Goal: Transaction & Acquisition: Subscribe to service/newsletter

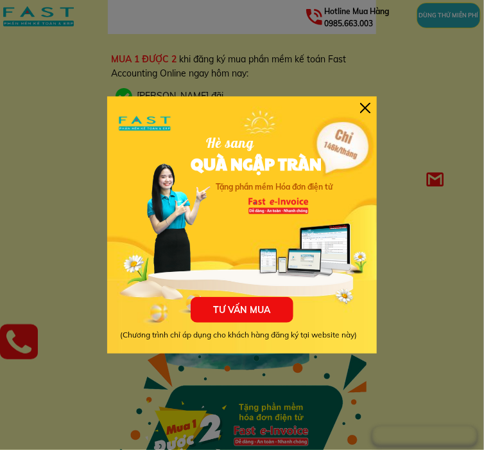
click at [364, 119] on div at bounding box center [242, 224] width 270 height 257
click at [364, 112] on div at bounding box center [365, 108] width 10 height 10
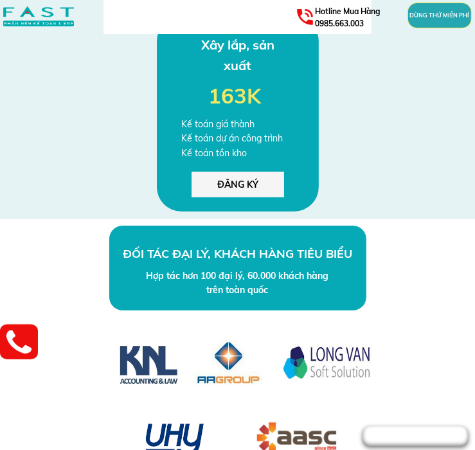
scroll to position [4497, 0]
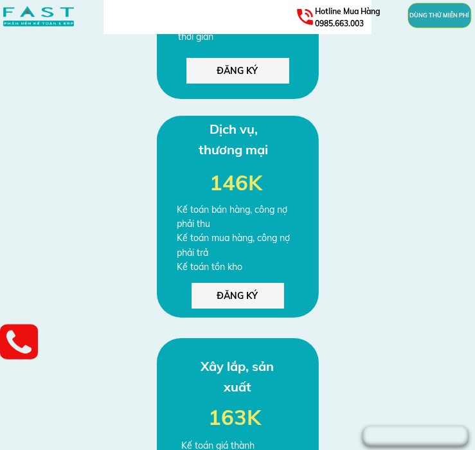
click at [245, 297] on p "ĐĂNG KÝ" at bounding box center [237, 296] width 93 height 26
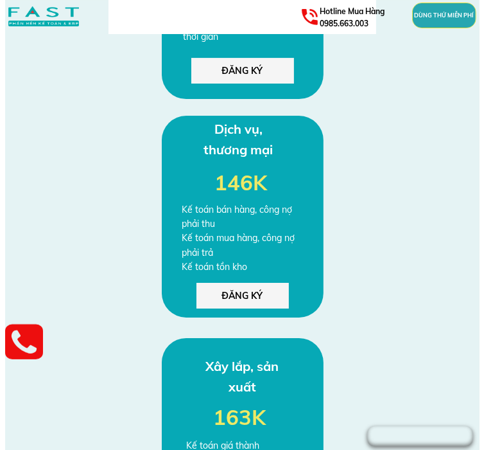
scroll to position [0, 0]
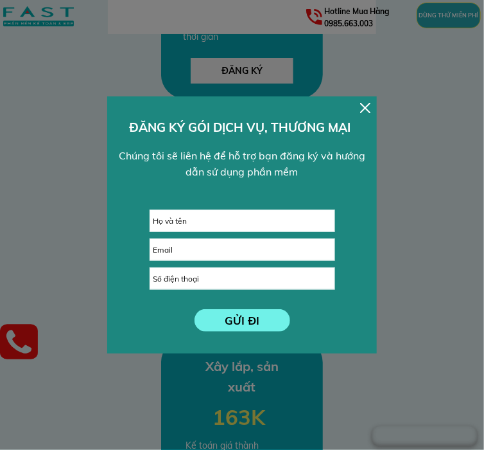
click at [358, 112] on div "GỬI ĐI ĐĂNG KÝ GÓI DỊCH VỤ, THƯƠNG MẠI Chúng tôi sẽ liên hệ để hỗ trợ bạn đăng …" at bounding box center [242, 224] width 270 height 257
click at [358, 113] on div "GỬI ĐI ĐĂNG KÝ GÓI DỊCH VỤ, THƯƠNG MẠI Chúng tôi sẽ liên hệ để hỗ trợ bạn đăng …" at bounding box center [242, 224] width 270 height 257
click at [362, 113] on div "GỬI ĐI ĐĂNG KÝ GÓI DỊCH VỤ, THƯƠNG MẠI Chúng tôi sẽ liên hệ để hỗ trợ bạn đăng …" at bounding box center [242, 224] width 270 height 257
click at [363, 107] on div at bounding box center [365, 108] width 10 height 10
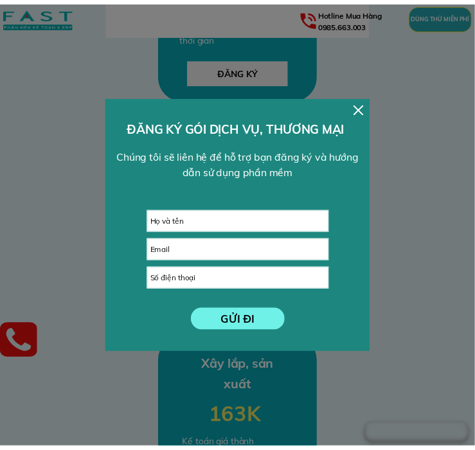
scroll to position [4497, 0]
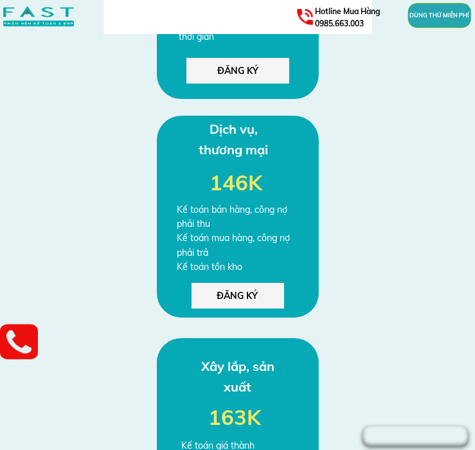
click at [293, 224] on div "Kế toán bán hàng, công nợ phải thu Kế toán mua hàng, công nợ phải trả Kế toán t…" at bounding box center [237, 238] width 121 height 72
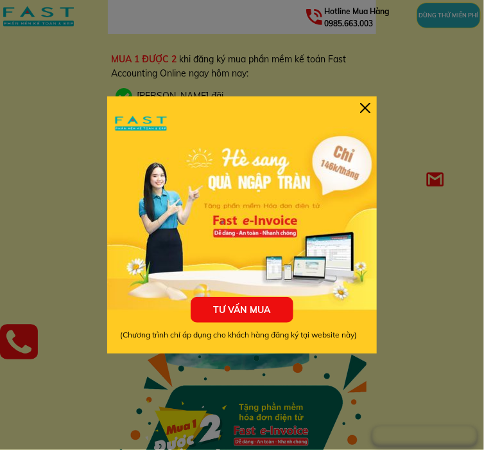
click at [367, 104] on div at bounding box center [365, 108] width 10 height 10
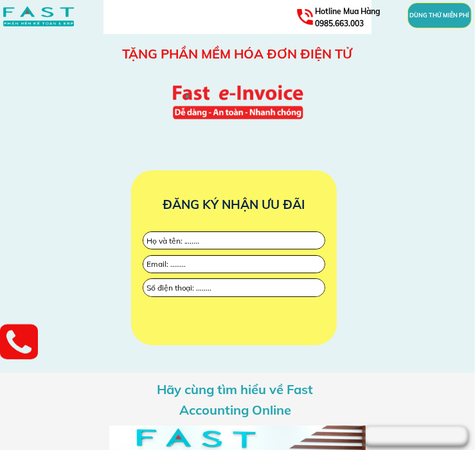
scroll to position [2698, 0]
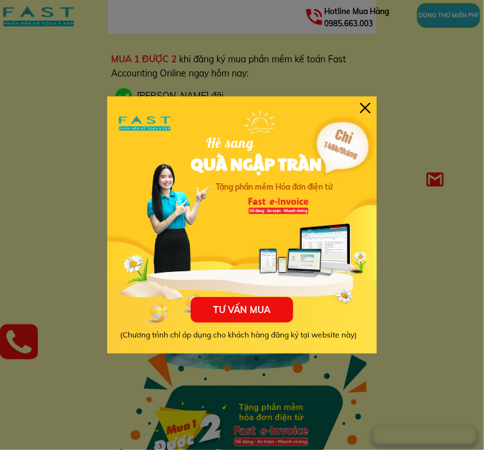
click at [363, 108] on div at bounding box center [365, 108] width 10 height 10
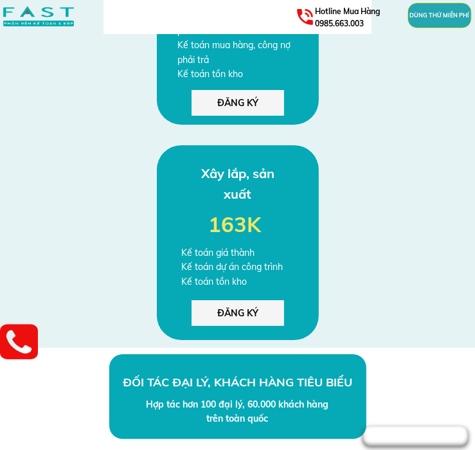
scroll to position [4561, 0]
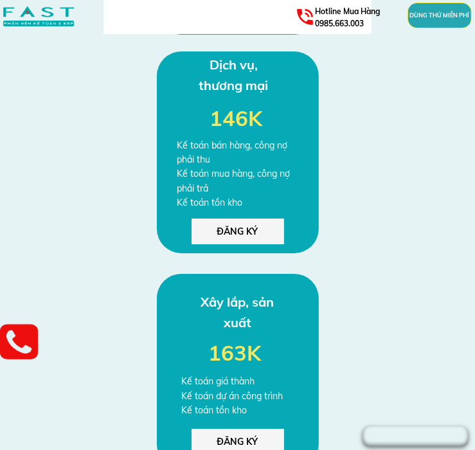
click at [242, 231] on p "ĐĂNG KÝ" at bounding box center [237, 231] width 93 height 26
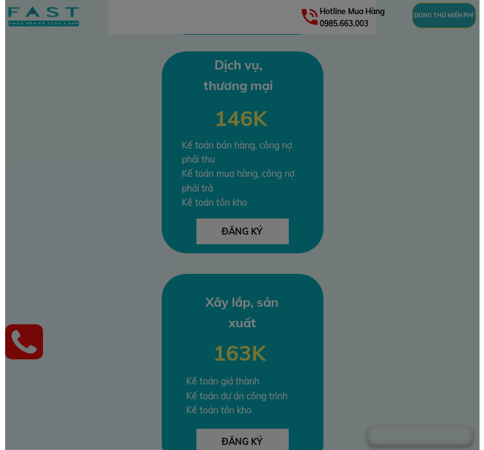
scroll to position [0, 0]
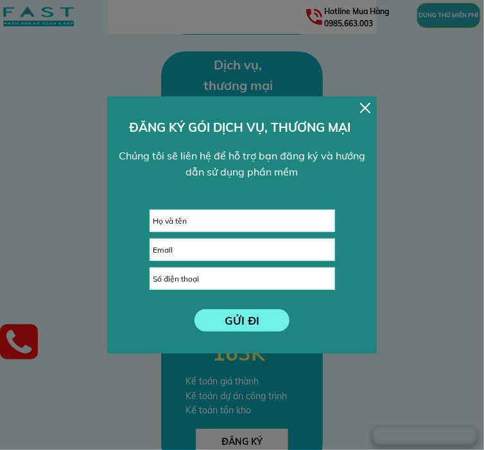
click at [362, 115] on div "GỬI ĐI ĐĂNG KÝ GÓI DỊCH VỤ, THƯƠNG MẠI Chúng tôi sẽ liên hệ để hỗ trợ bạn đăng …" at bounding box center [242, 224] width 270 height 257
click at [365, 107] on div at bounding box center [365, 108] width 10 height 10
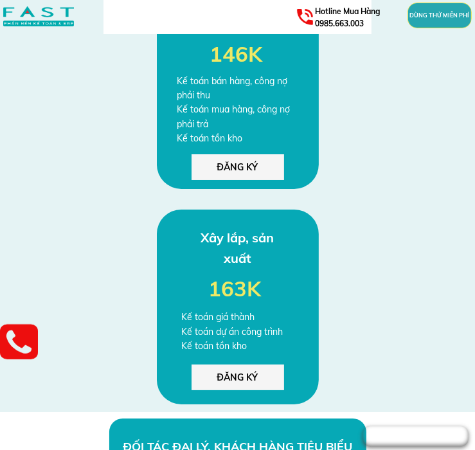
click at [271, 125] on div "Kế toán bán hàng, công nợ phải thu Kế toán mua hàng, công nợ phải trả Kế toán t…" at bounding box center [237, 110] width 121 height 72
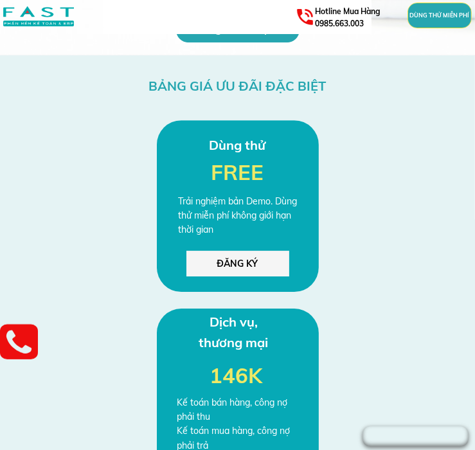
click at [249, 315] on h3 "Dịch vụ, thương mại" at bounding box center [233, 332] width 87 height 41
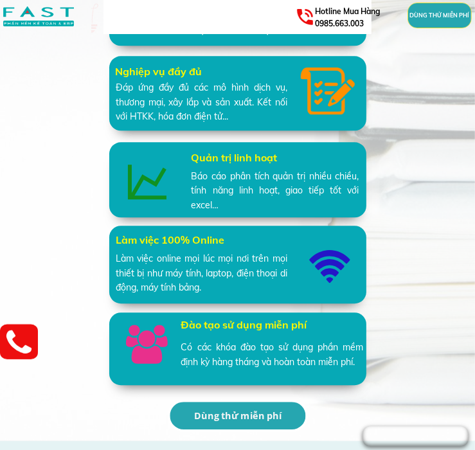
scroll to position [3855, 0]
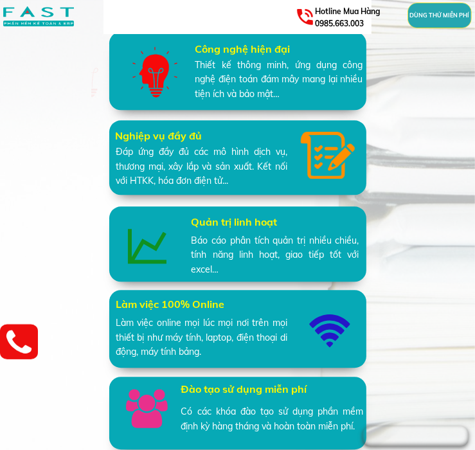
click at [272, 218] on h3 "Quản trị linh hoạt" at bounding box center [275, 222] width 168 height 17
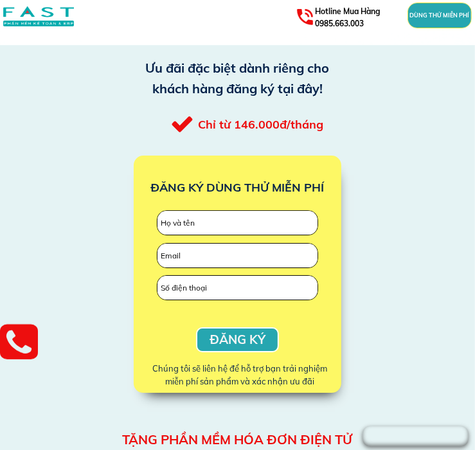
scroll to position [1478, 0]
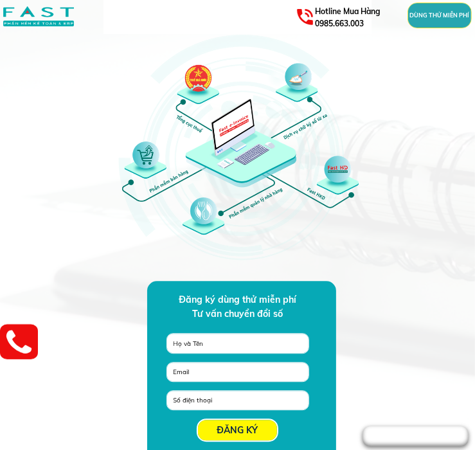
click at [256, 154] on div at bounding box center [241, 153] width 257 height 257
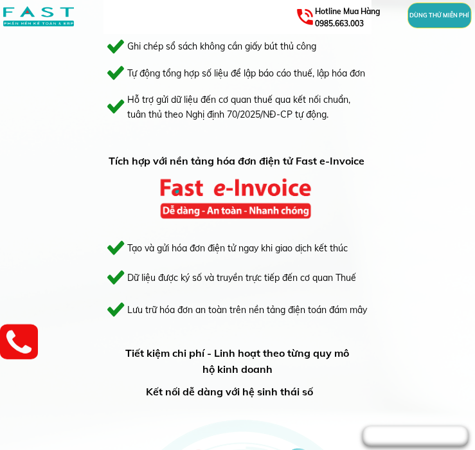
click at [255, 154] on h3 "Tích hợp với nền tảng hóa đơn điện tử Fast e-Invoice" at bounding box center [237, 162] width 257 height 17
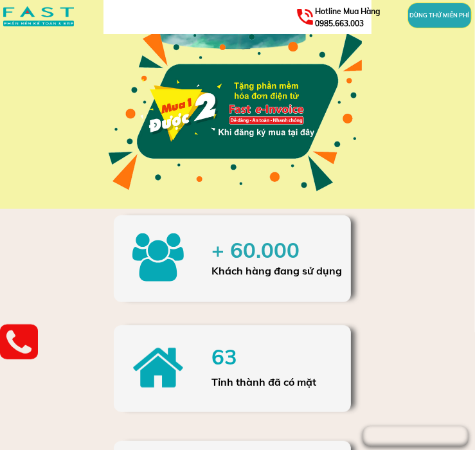
scroll to position [0, 0]
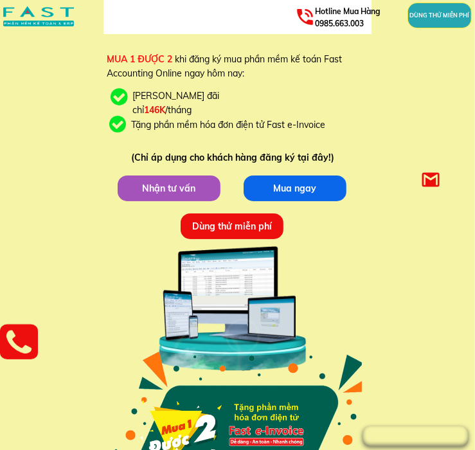
click at [290, 197] on p "Mua ngay" at bounding box center [294, 188] width 103 height 26
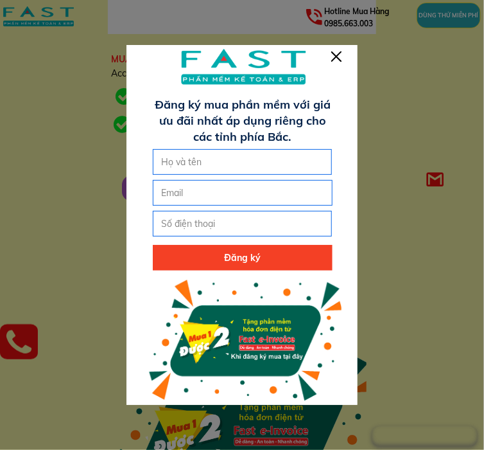
click at [339, 62] on div at bounding box center [242, 228] width 231 height 366
click at [332, 48] on div at bounding box center [242, 228] width 231 height 366
click at [332, 55] on div at bounding box center [336, 56] width 10 height 10
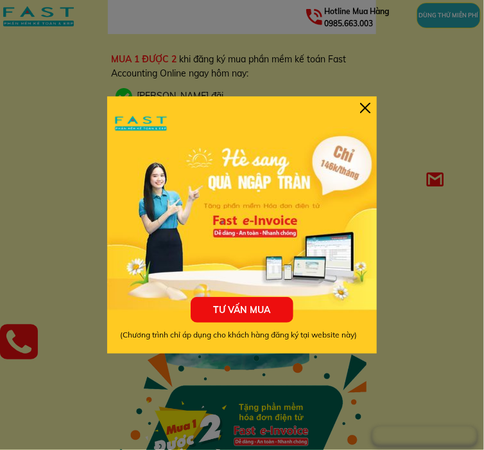
click at [366, 103] on div at bounding box center [365, 108] width 10 height 10
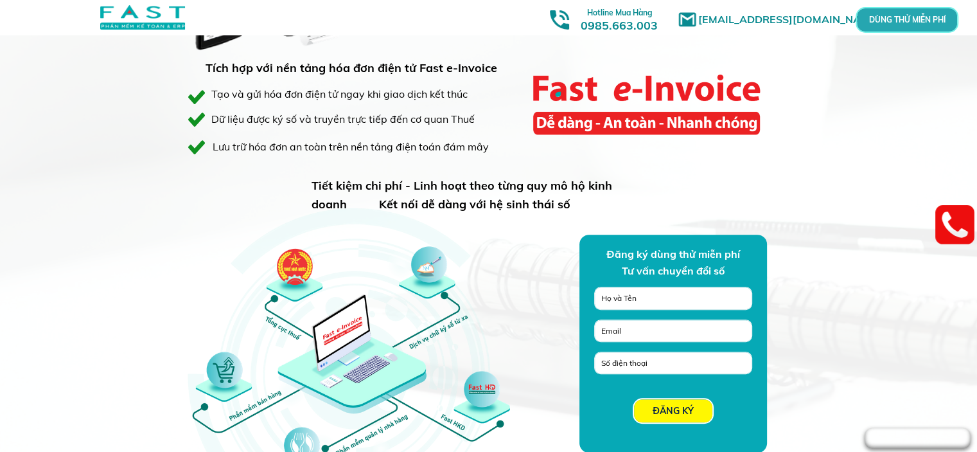
scroll to position [824, 0]
